Goal: Information Seeking & Learning: Learn about a topic

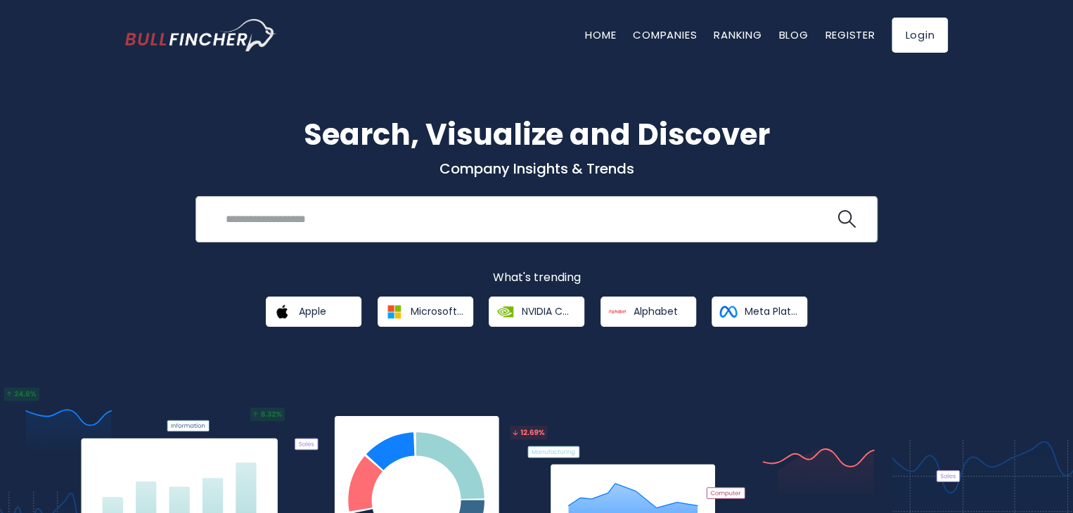
click at [248, 225] on input "search" at bounding box center [526, 219] width 618 height 26
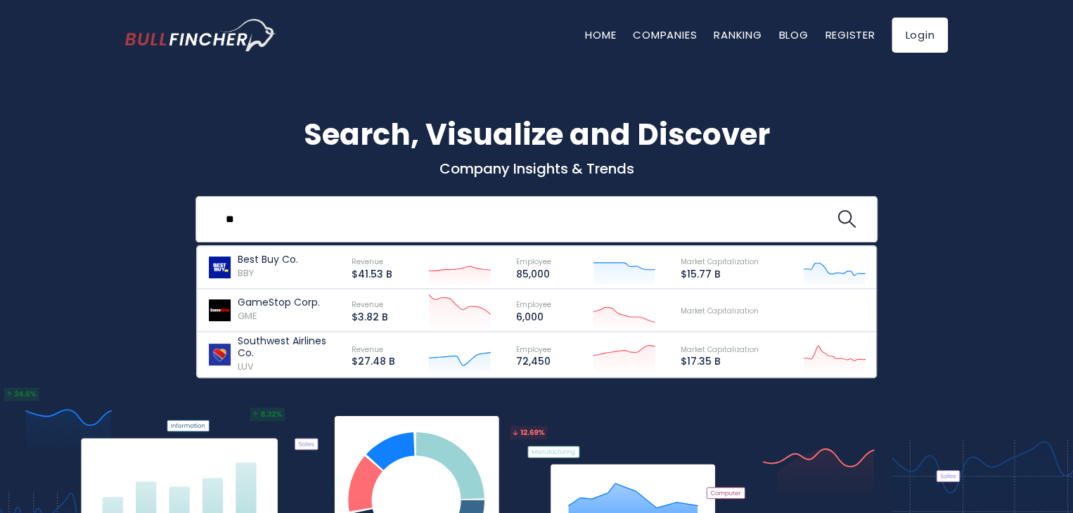
type input "*"
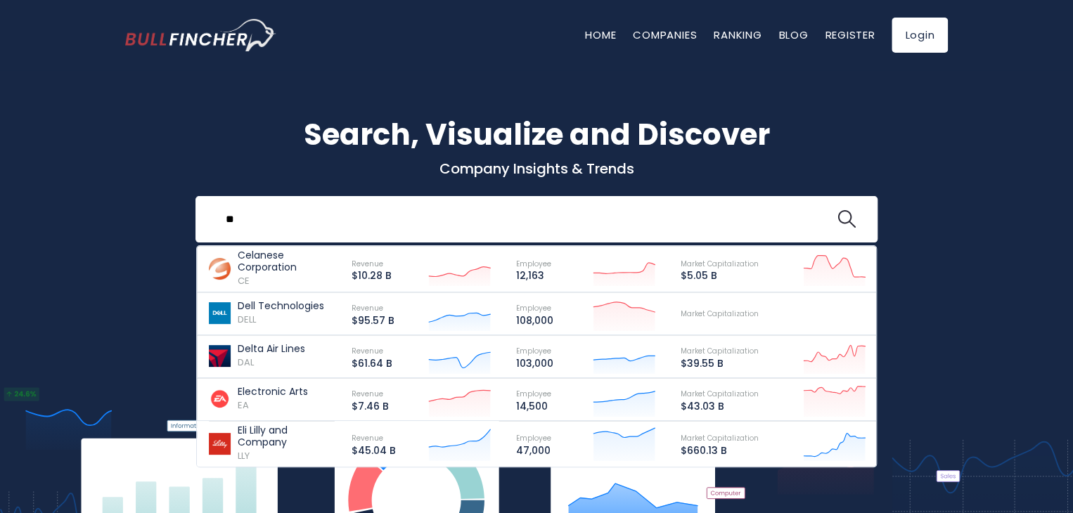
drag, startPoint x: 269, startPoint y: 217, endPoint x: 177, endPoint y: 212, distance: 92.3
click at [180, 215] on div "Search, Visualize and Discover Company Insights & Trends ** Celanese Corporatio…" at bounding box center [537, 220] width 844 height 215
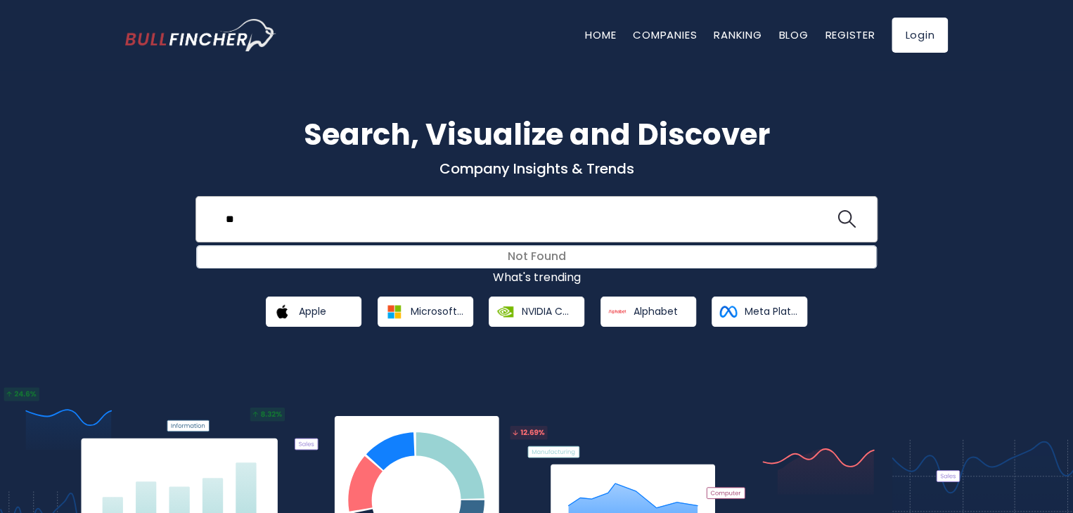
type input "*"
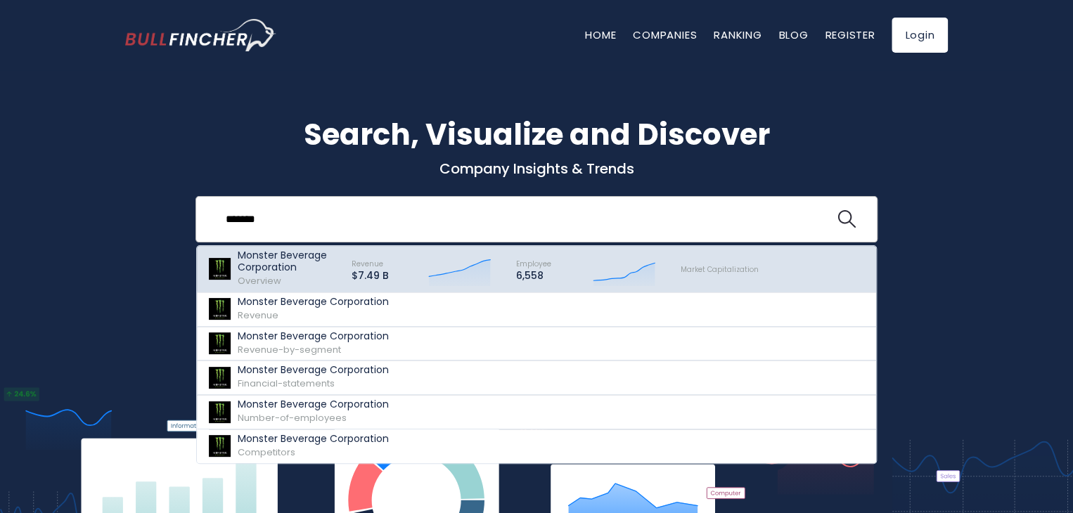
type input "*******"
click at [276, 265] on p "Monster Beverage Corporation" at bounding box center [288, 262] width 101 height 24
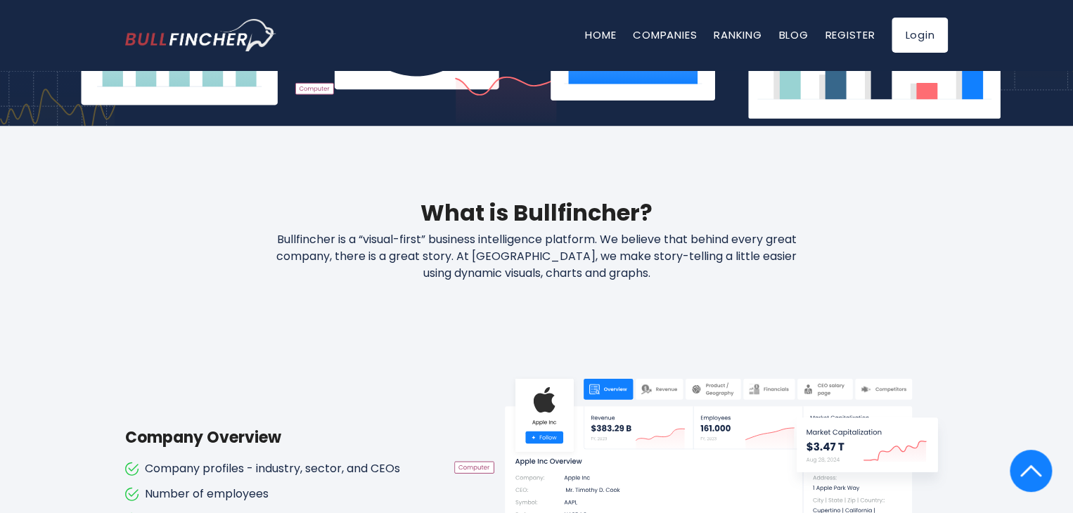
scroll to position [582, 0]
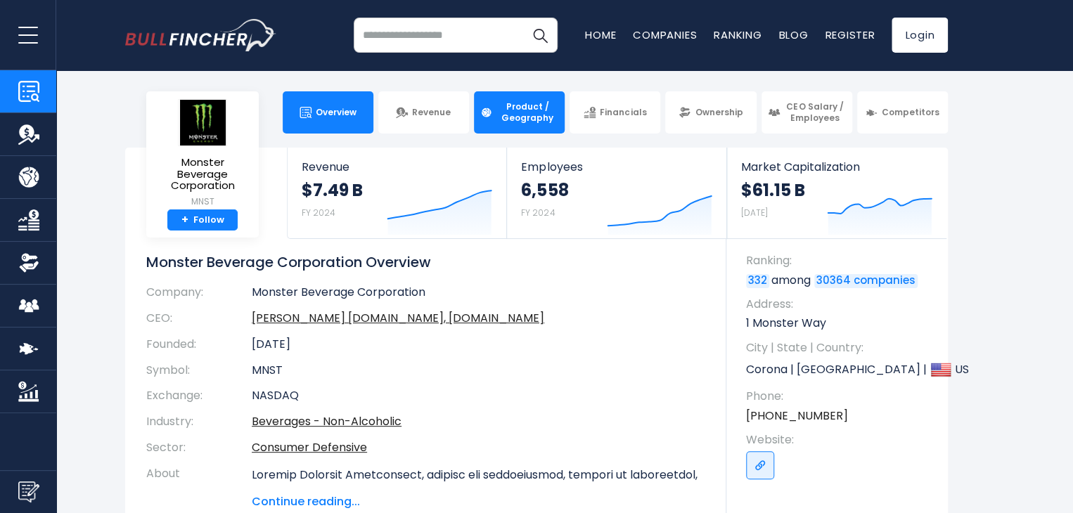
click at [514, 114] on span "Product / Geography" at bounding box center [528, 112] width 62 height 22
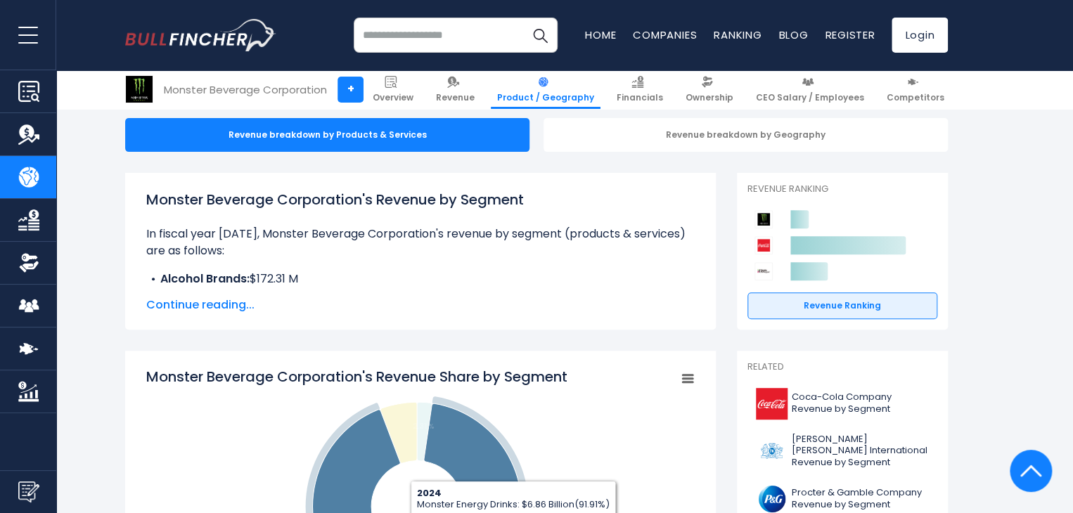
scroll to position [141, 0]
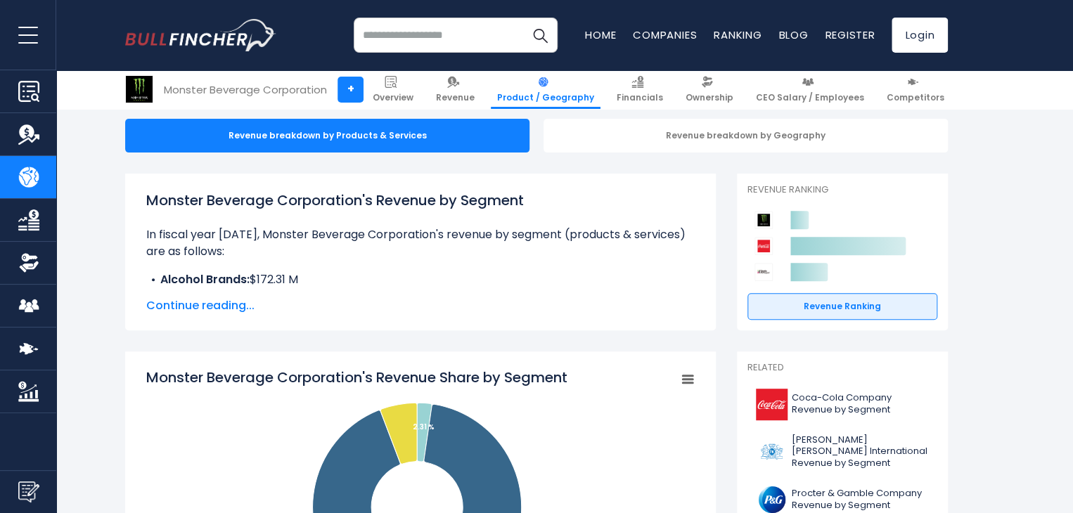
click at [214, 304] on span "Continue reading..." at bounding box center [420, 305] width 549 height 17
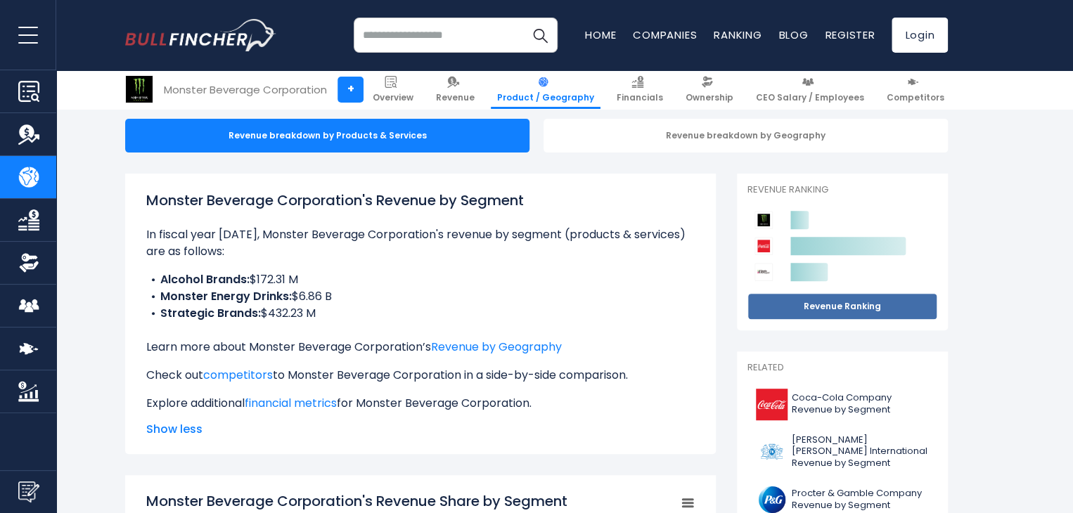
click at [793, 302] on link "Revenue Ranking" at bounding box center [843, 306] width 190 height 27
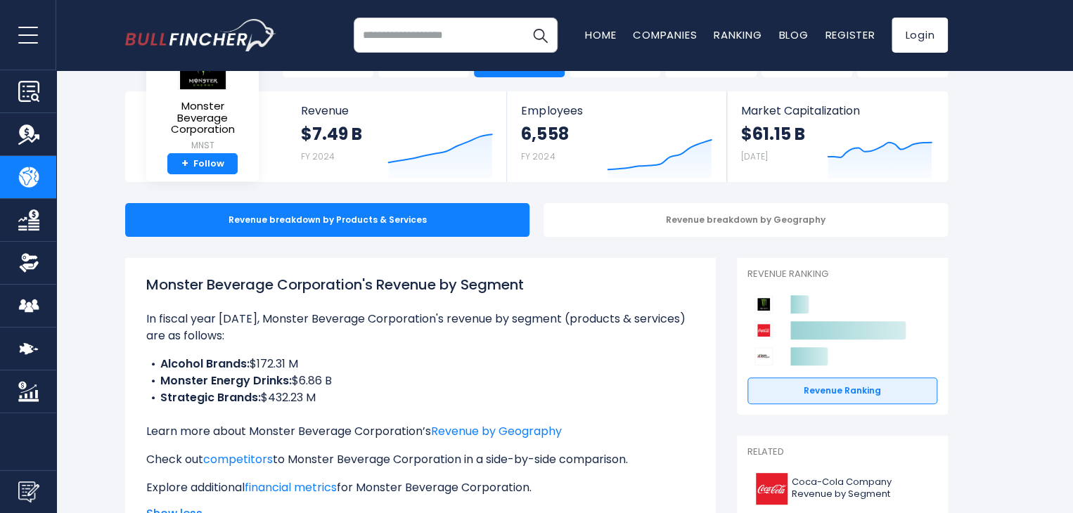
scroll to position [0, 0]
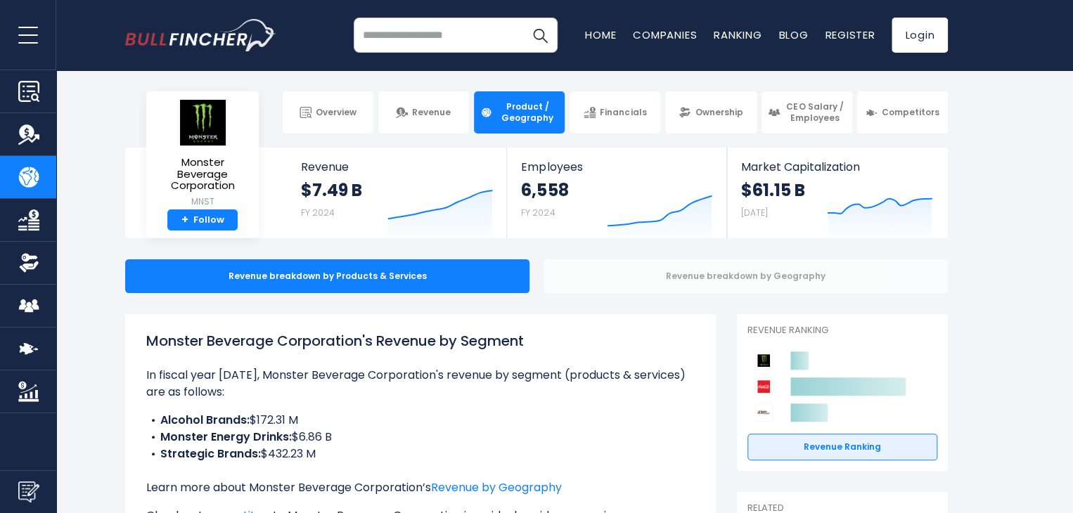
click at [725, 280] on div "Revenue breakdown by Geography" at bounding box center [746, 277] width 404 height 34
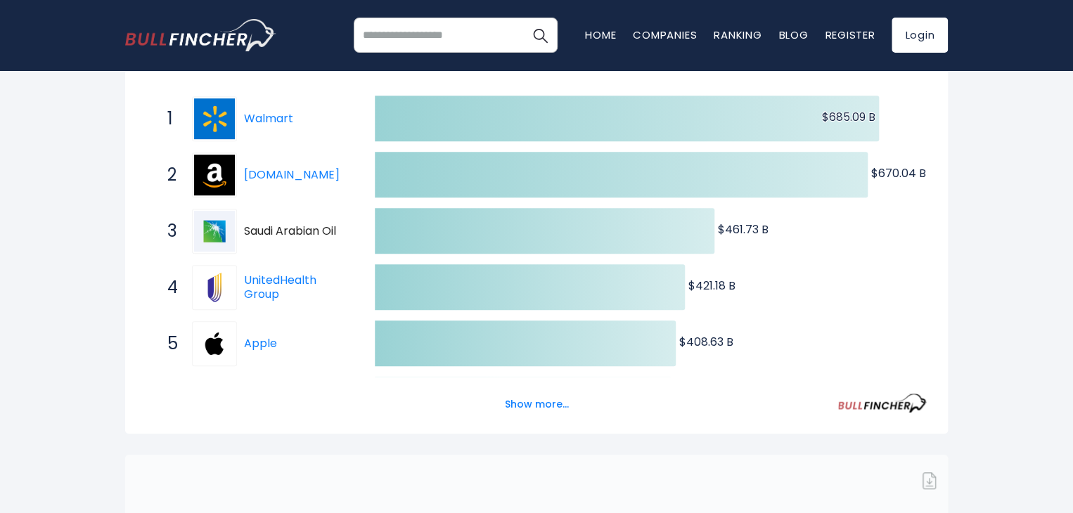
scroll to position [281, 0]
